Goal: Information Seeking & Learning: Learn about a topic

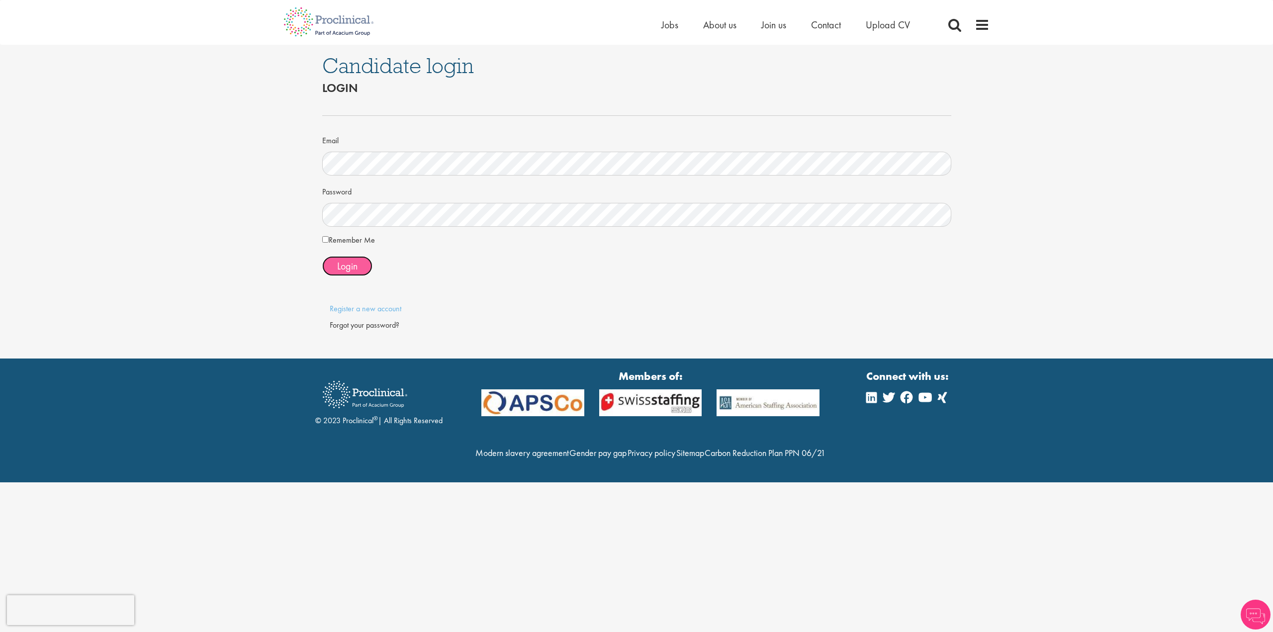
click at [343, 263] on span "Login" at bounding box center [347, 266] width 20 height 13
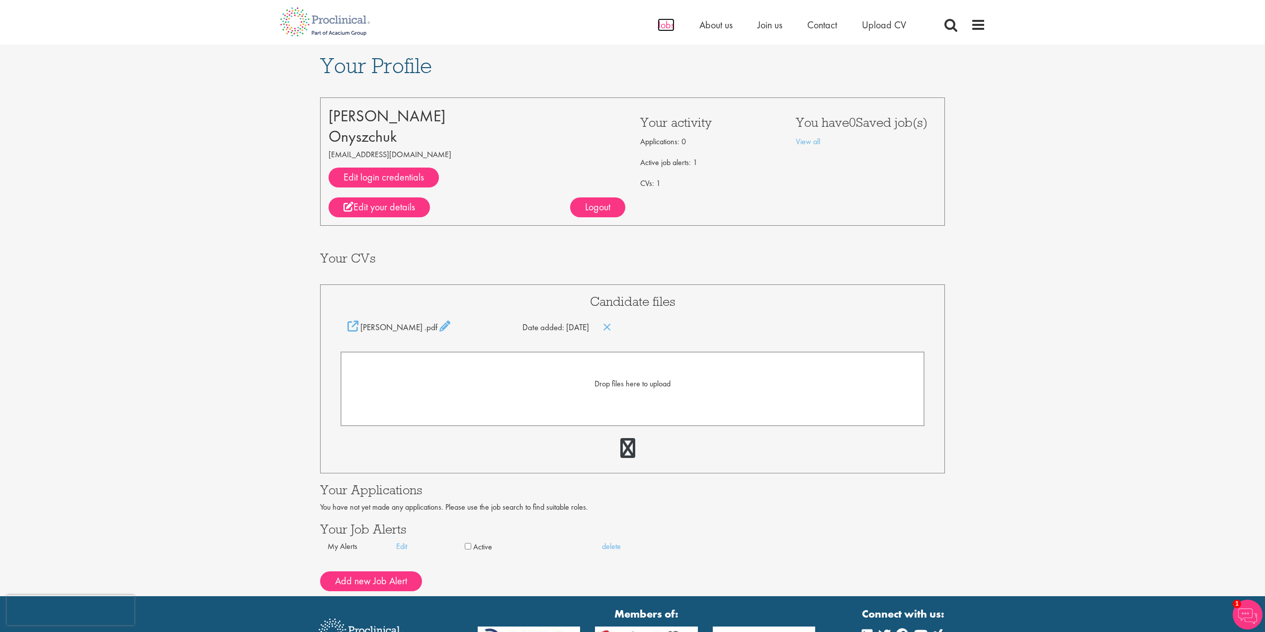
click at [664, 26] on span "Jobs" at bounding box center [666, 24] width 17 height 13
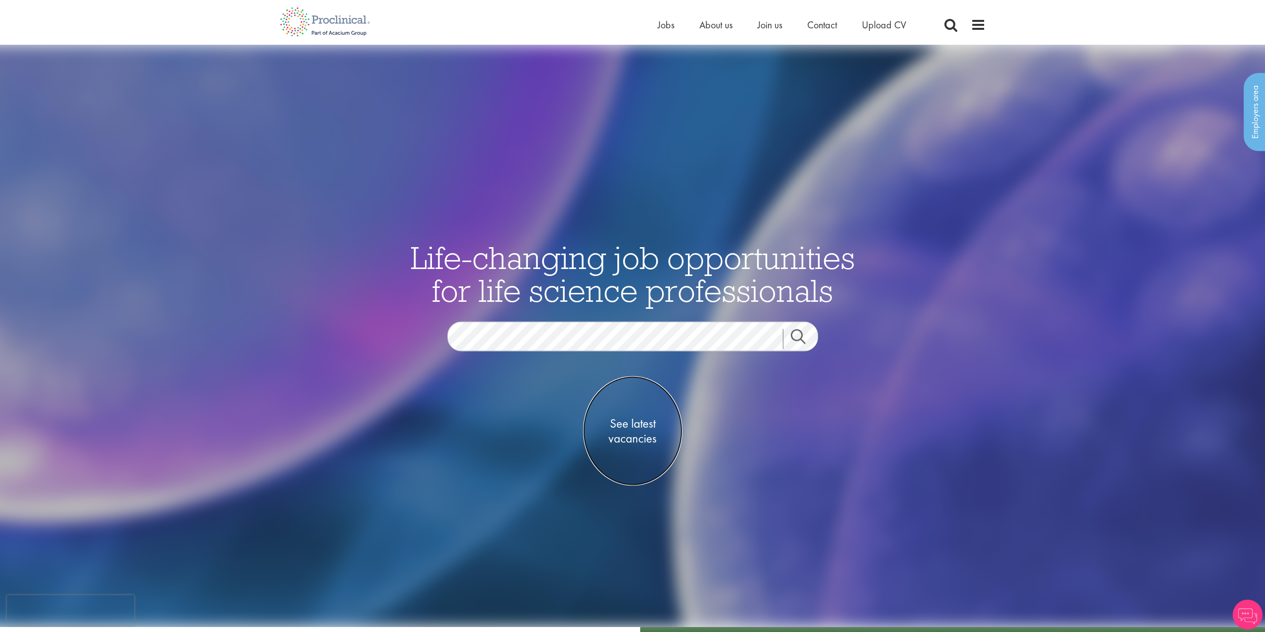
click at [627, 425] on span "See latest vacancies" at bounding box center [632, 431] width 99 height 30
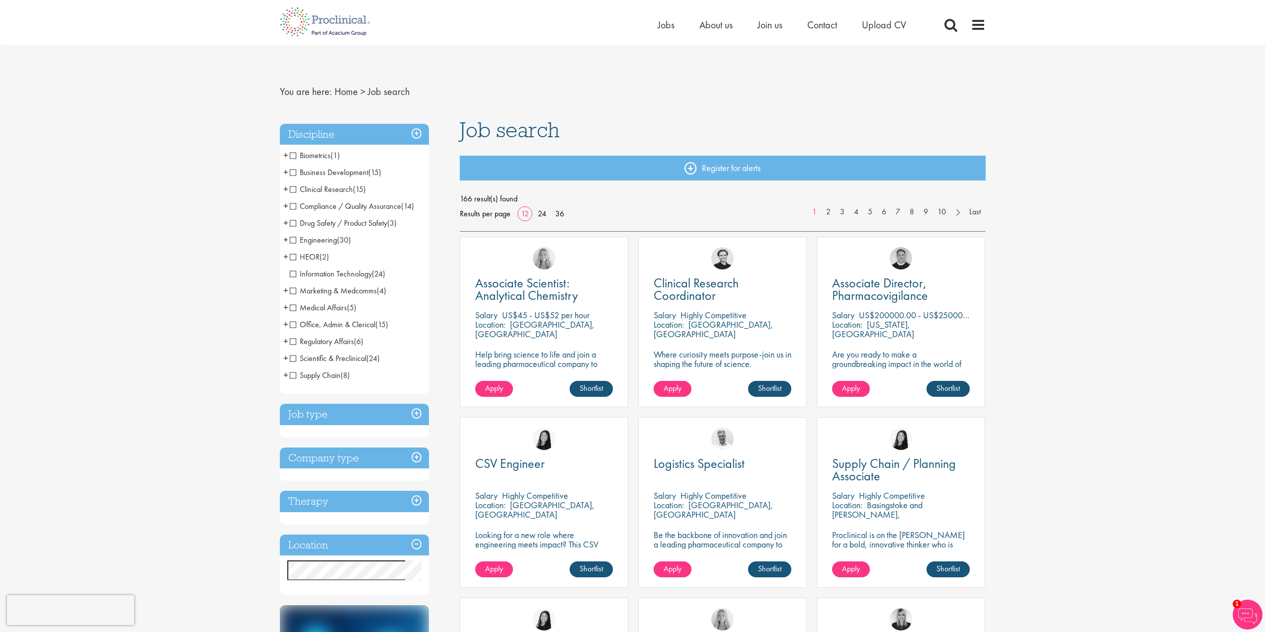
click at [292, 341] on span "Regulatory Affairs" at bounding box center [322, 341] width 64 height 10
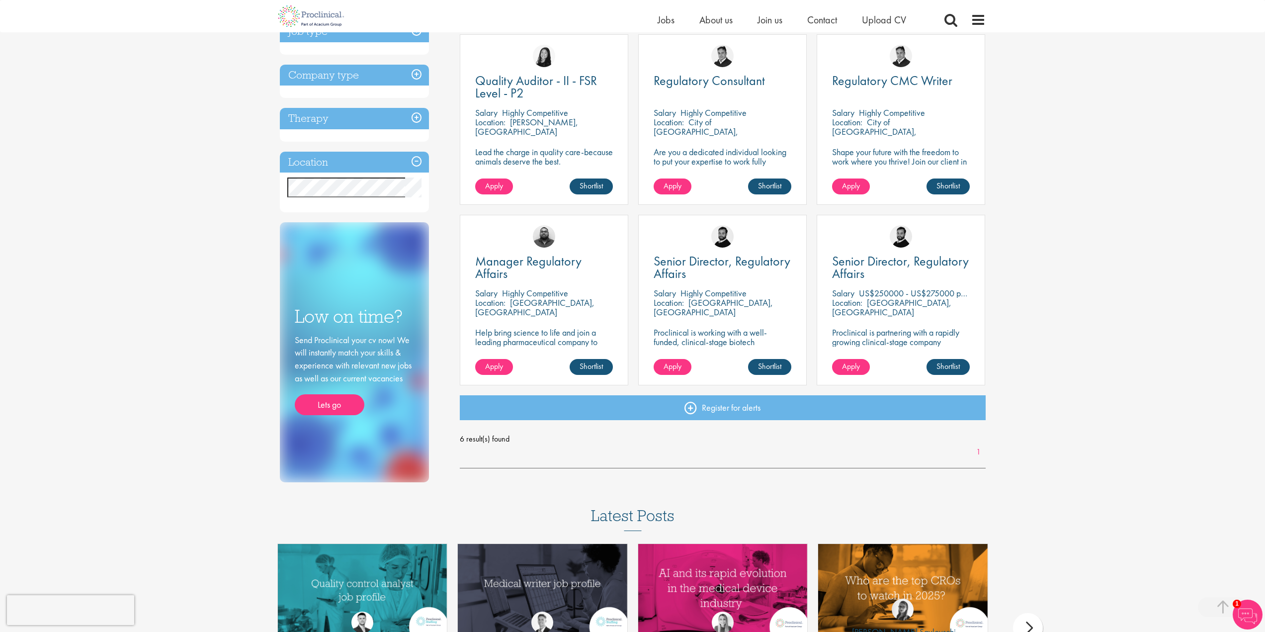
scroll to position [199, 0]
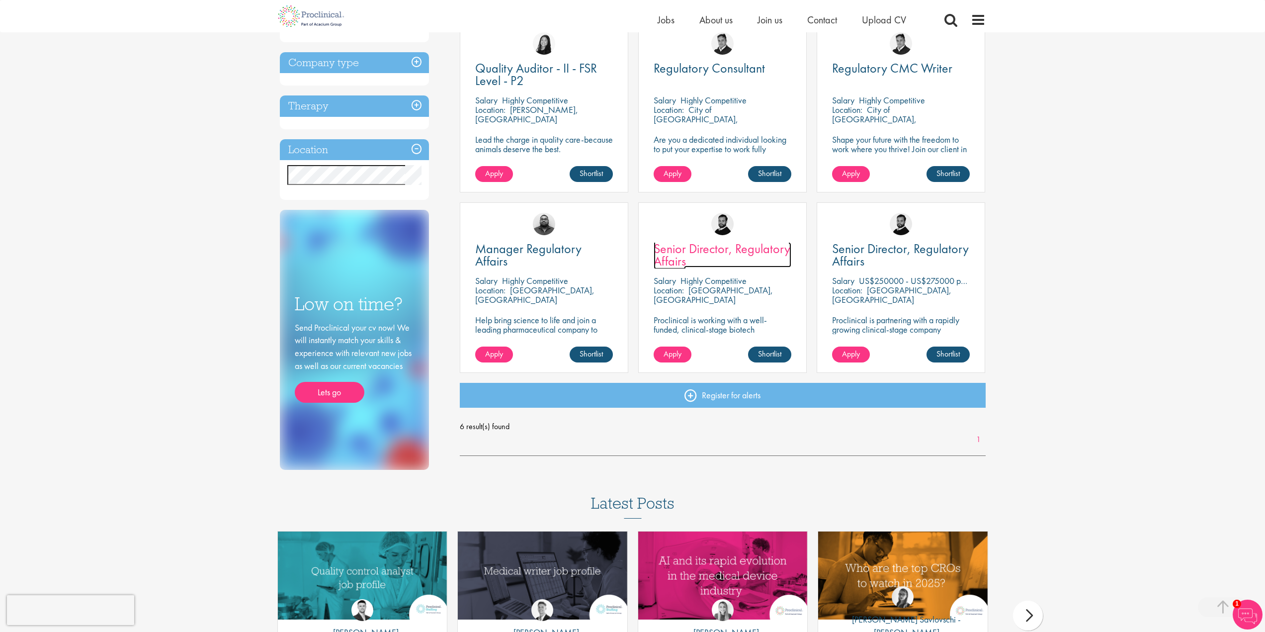
click at [692, 250] on span "Senior Director, Regulatory Affairs" at bounding box center [722, 254] width 137 height 29
